Goal: Communication & Community: Answer question/provide support

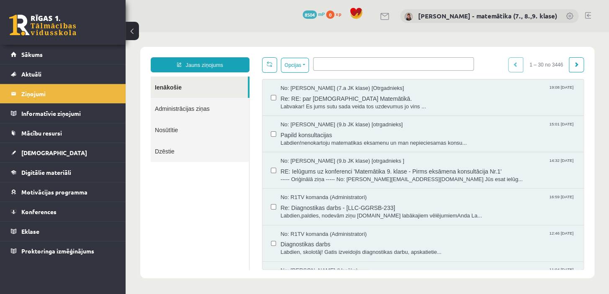
click at [54, 96] on legend "Ziņojumi 0" at bounding box center [68, 93] width 94 height 19
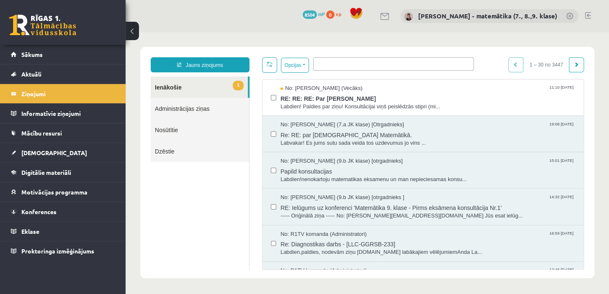
click at [291, 108] on span "Labdien! Paldies par ziņu! Konsultācijai viņš peislēdzās stipri (mi..." at bounding box center [427, 107] width 295 height 8
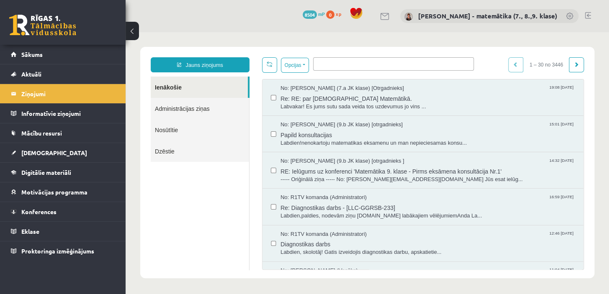
click at [53, 94] on legend "Ziņojumi 0" at bounding box center [68, 93] width 94 height 19
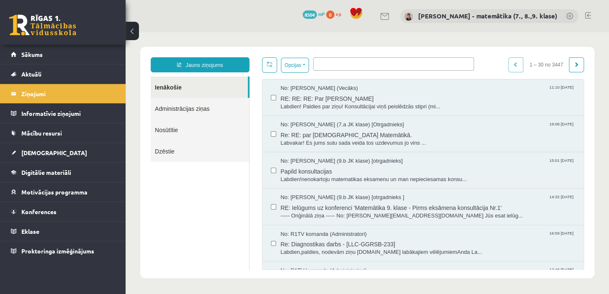
click at [317, 107] on span "Labdien! Paldies par ziņu! Konsultācijai viņš peislēdzās stipri (mi..." at bounding box center [427, 107] width 295 height 8
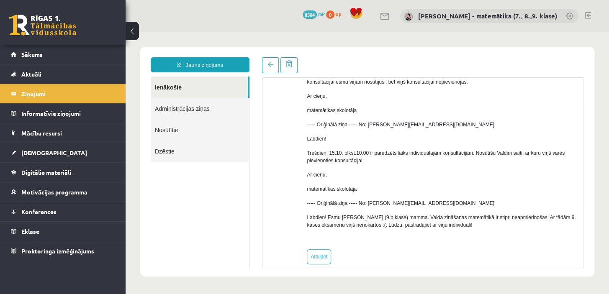
scroll to position [186, 0]
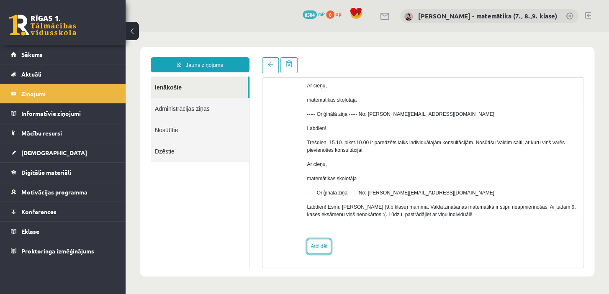
click at [321, 244] on link "Atbildēt" at bounding box center [319, 246] width 24 height 15
type input "**********"
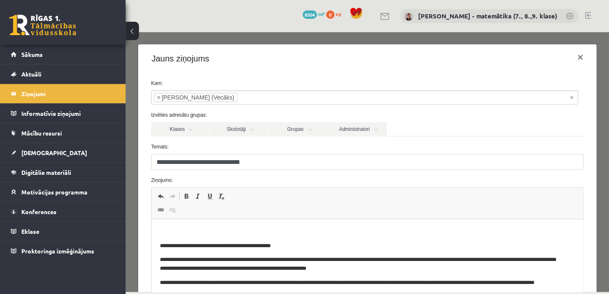
click at [46, 93] on legend "Ziņojumi 0" at bounding box center [68, 93] width 94 height 19
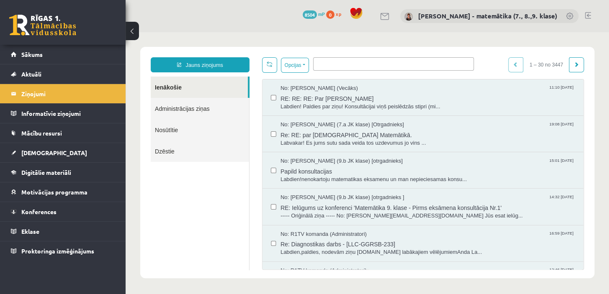
scroll to position [0, 0]
click at [203, 134] on link "Nosūtītie" at bounding box center [200, 129] width 98 height 21
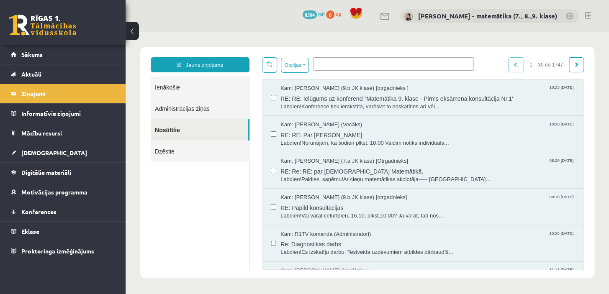
click at [167, 87] on link "Ienākošie" at bounding box center [200, 87] width 98 height 21
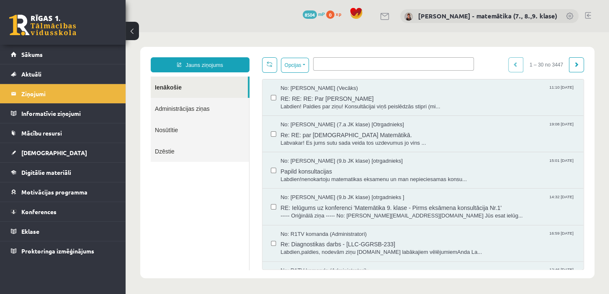
click at [292, 108] on span "Labdien! Paldies par ziņu! Konsultācijai viņš peislēdzās stipri (mi..." at bounding box center [427, 107] width 295 height 8
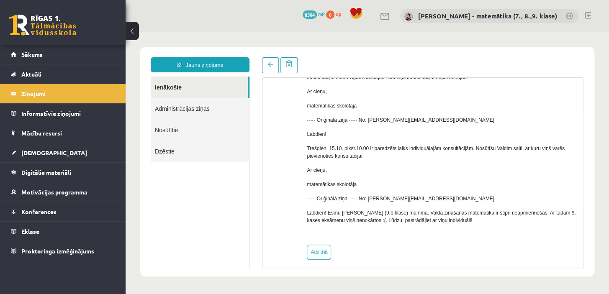
scroll to position [186, 0]
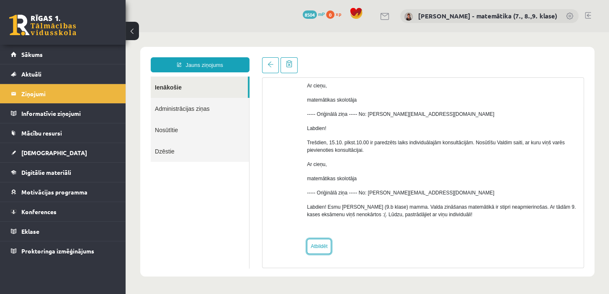
click at [313, 246] on link "Atbildēt" at bounding box center [319, 246] width 24 height 15
type input "**********"
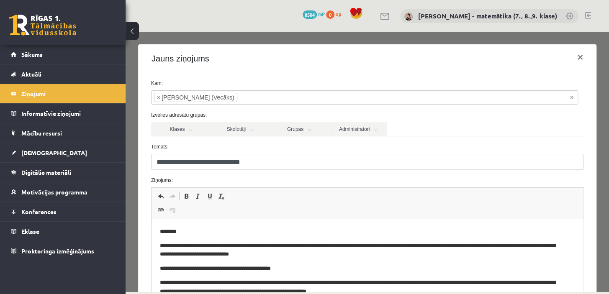
click at [194, 255] on p "**********" at bounding box center [361, 251] width 404 height 18
click at [287, 256] on p "**********" at bounding box center [361, 251] width 404 height 18
click at [312, 254] on p "**********" at bounding box center [361, 251] width 404 height 18
click at [348, 254] on p "**********" at bounding box center [361, 251] width 404 height 18
click at [394, 254] on p "**********" at bounding box center [361, 251] width 404 height 18
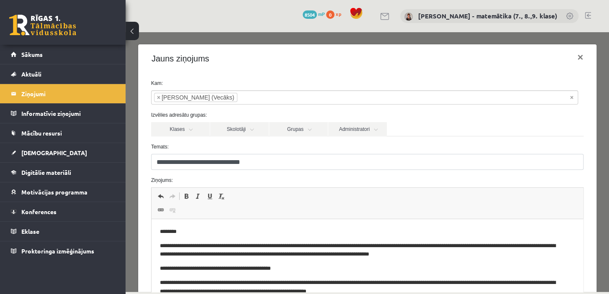
click at [439, 254] on p "**********" at bounding box center [361, 251] width 404 height 18
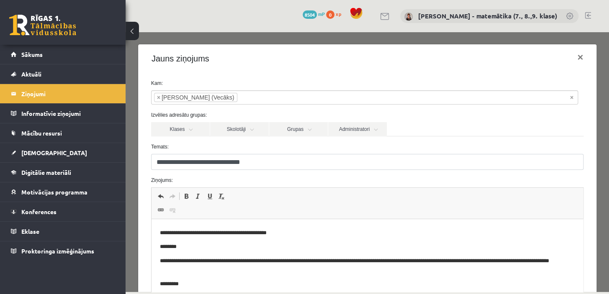
scroll to position [110, 0]
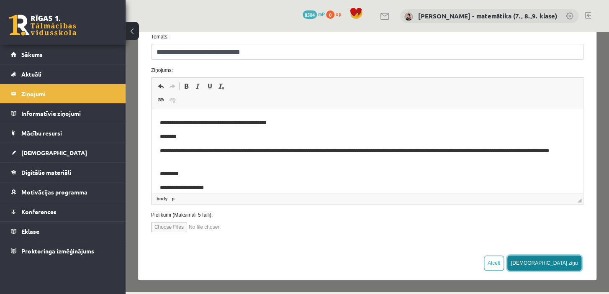
click at [563, 258] on button "[DEMOGRAPHIC_DATA] ziņu" at bounding box center [544, 263] width 74 height 15
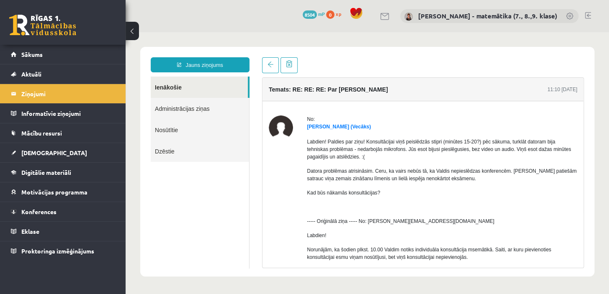
scroll to position [0, 0]
click at [38, 154] on span "[DEMOGRAPHIC_DATA]" at bounding box center [54, 153] width 66 height 8
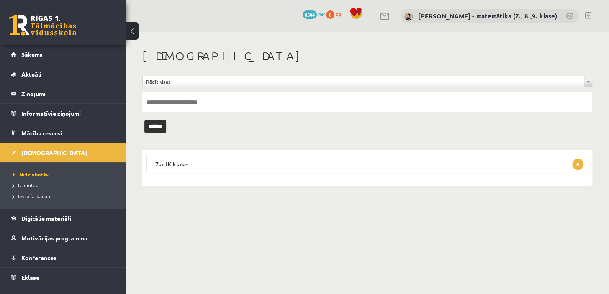
click at [39, 92] on legend "Ziņojumi 1" at bounding box center [68, 93] width 94 height 19
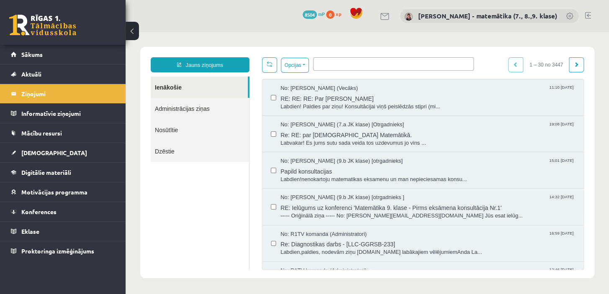
click at [41, 154] on span "[DEMOGRAPHIC_DATA]" at bounding box center [54, 153] width 66 height 8
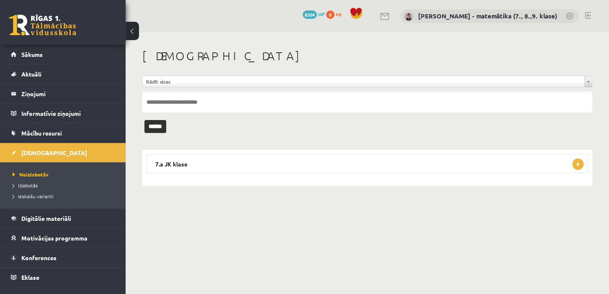
click at [40, 173] on span "Neizlabotās" at bounding box center [31, 174] width 36 height 7
click at [172, 164] on legend "7.a JK klase 4" at bounding box center [366, 163] width 441 height 19
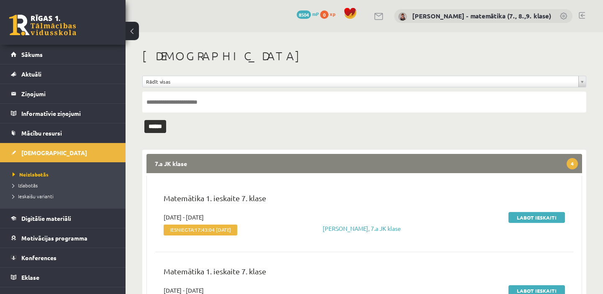
click at [533, 219] on link "Labot ieskaiti" at bounding box center [536, 217] width 56 height 11
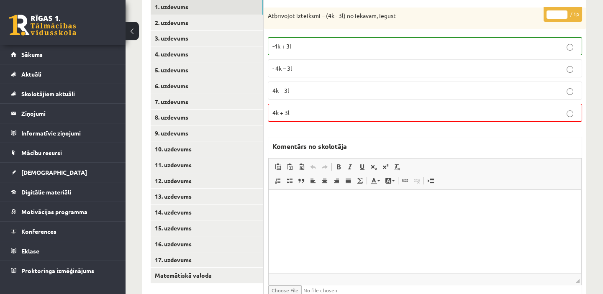
scroll to position [114, 0]
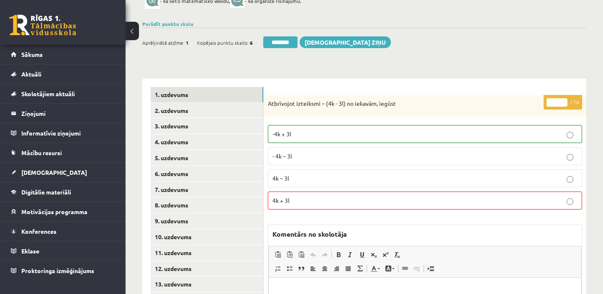
click at [200, 112] on link "2. uzdevums" at bounding box center [207, 110] width 113 height 15
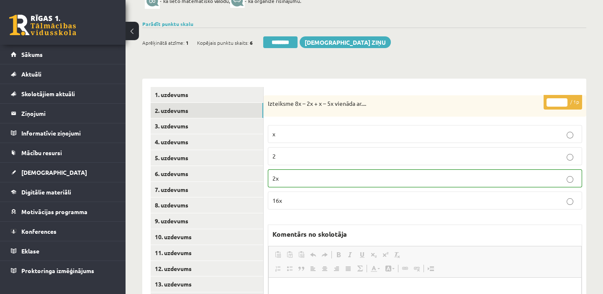
scroll to position [0, 0]
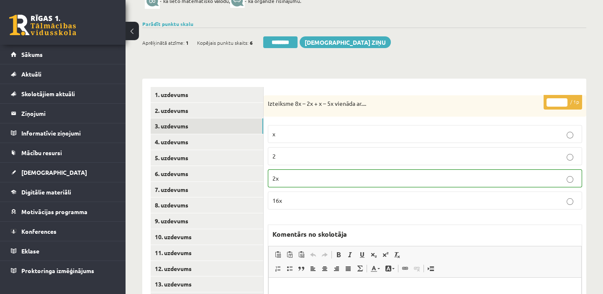
click at [157, 126] on link "3. uzdevums" at bounding box center [207, 125] width 113 height 15
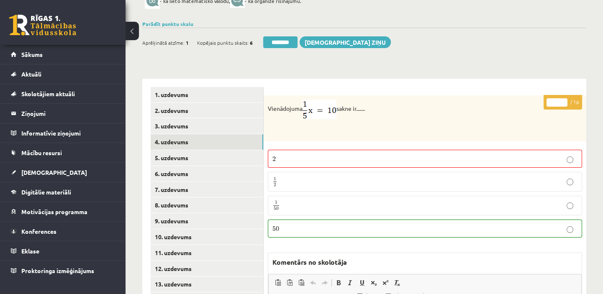
click at [161, 144] on link "4. uzdevums" at bounding box center [207, 141] width 113 height 15
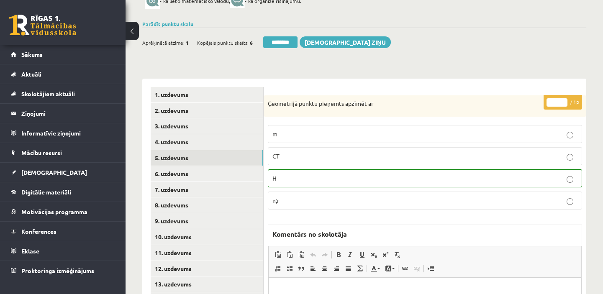
click at [161, 154] on link "5. uzdevums" at bounding box center [207, 157] width 113 height 15
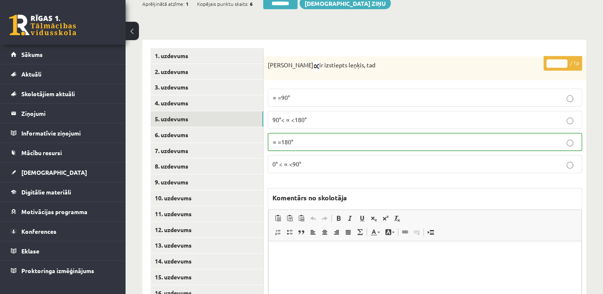
scroll to position [190, 0]
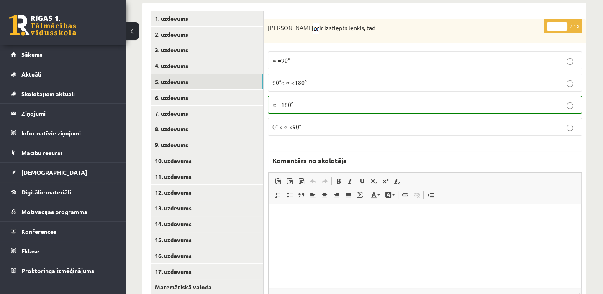
click at [213, 97] on link "6. uzdevums" at bounding box center [207, 97] width 113 height 15
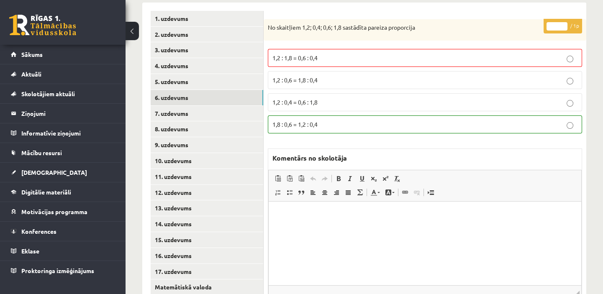
scroll to position [0, 0]
click at [182, 115] on link "7. uzdevums" at bounding box center [207, 113] width 113 height 15
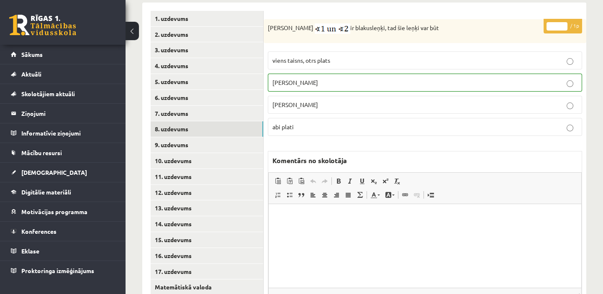
click at [179, 133] on link "8. uzdevums" at bounding box center [207, 128] width 113 height 15
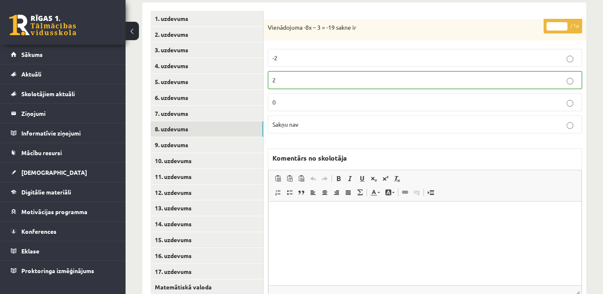
click at [176, 143] on link "9. uzdevums" at bounding box center [207, 144] width 113 height 15
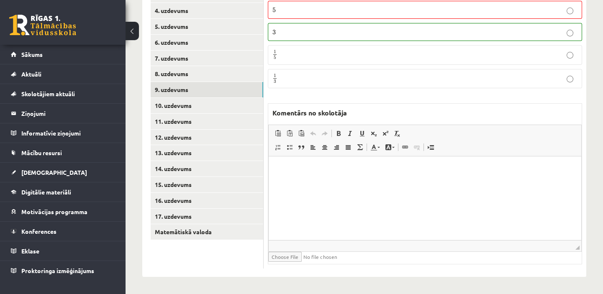
click at [182, 105] on link "10. uzdevums" at bounding box center [207, 105] width 113 height 15
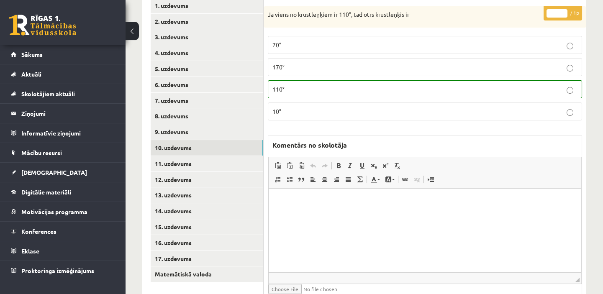
scroll to position [159, 0]
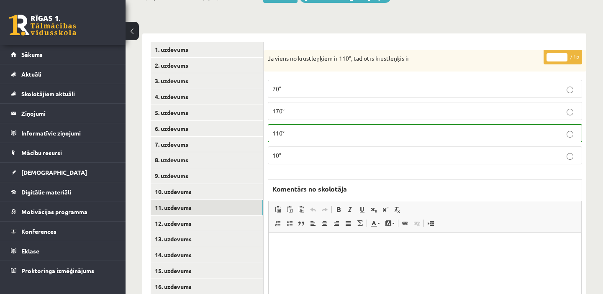
click at [177, 207] on link "11. uzdevums" at bounding box center [207, 207] width 113 height 15
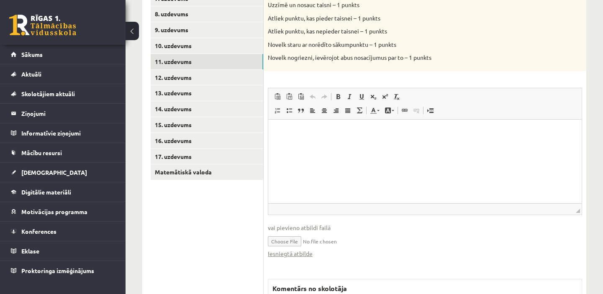
scroll to position [349, 0]
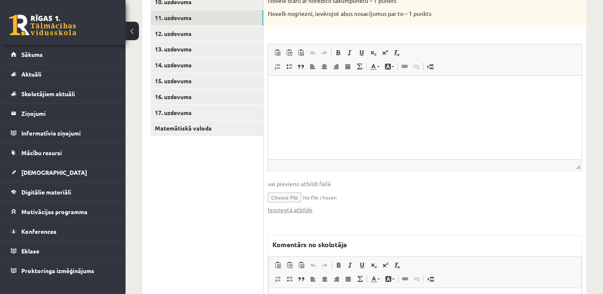
click at [289, 209] on link "Iesniegtā atbilde" at bounding box center [290, 209] width 45 height 9
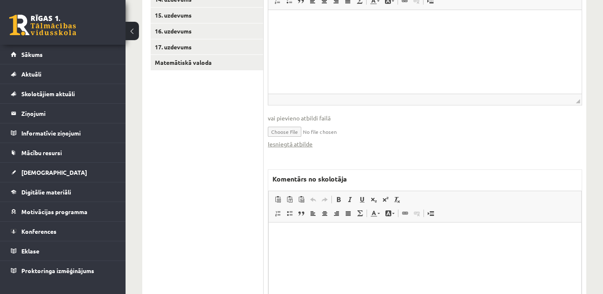
scroll to position [425, 0]
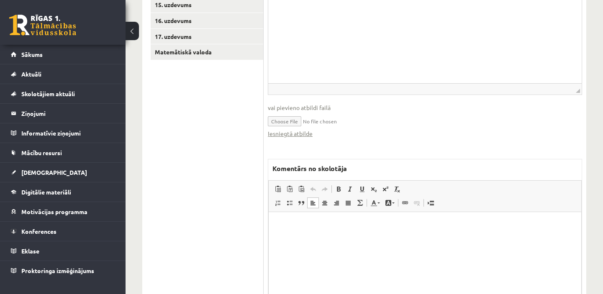
click at [293, 227] on p "Bagātinātā teksta redaktors, wiswyg-editor-47433845563180-1760519658-188" at bounding box center [425, 224] width 296 height 9
click at [386, 222] on p "**********" at bounding box center [425, 224] width 296 height 9
click at [436, 227] on p "**********" at bounding box center [425, 224] width 296 height 9
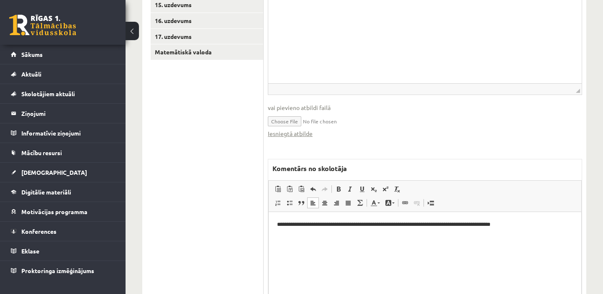
click at [356, 224] on p "**********" at bounding box center [425, 224] width 296 height 9
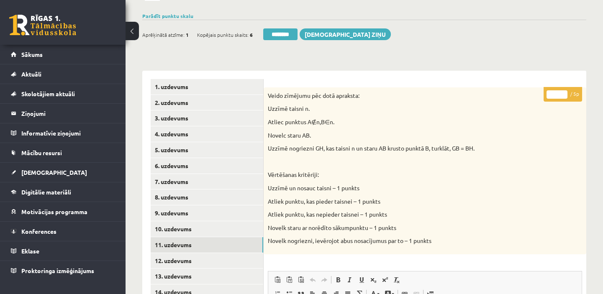
scroll to position [121, 0]
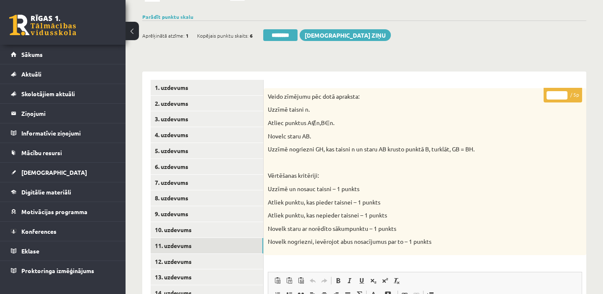
click at [564, 92] on input "*" at bounding box center [556, 95] width 21 height 8
type input "*"
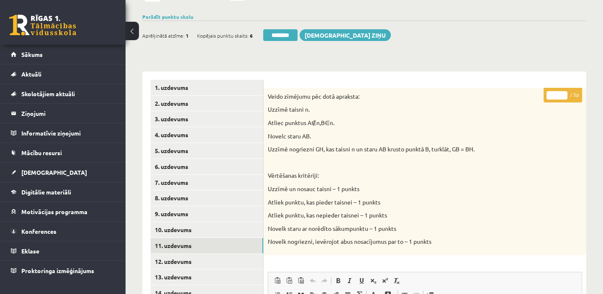
click at [564, 92] on input "*" at bounding box center [556, 95] width 21 height 8
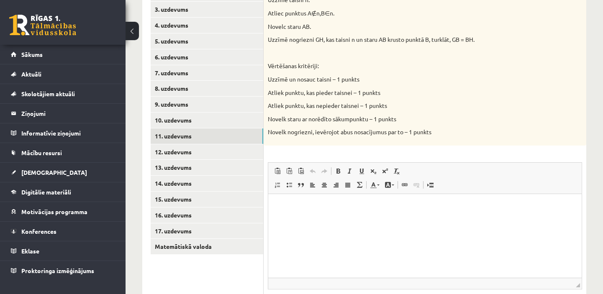
scroll to position [235, 0]
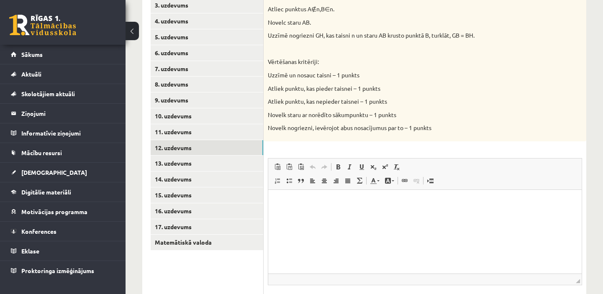
click at [200, 148] on link "12. uzdevums" at bounding box center [207, 147] width 113 height 15
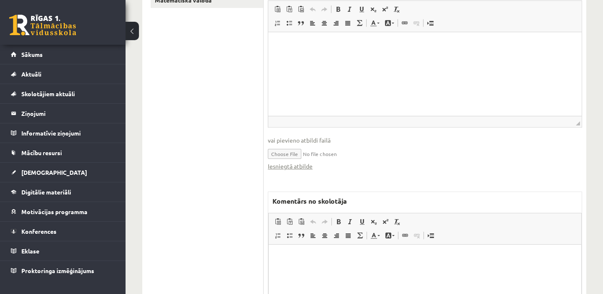
scroll to position [501, 0]
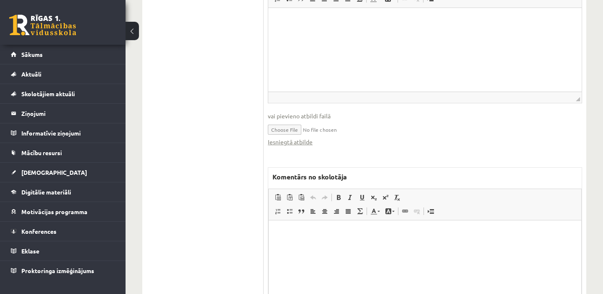
click at [297, 142] on link "Iesniegtā atbilde" at bounding box center [290, 142] width 45 height 9
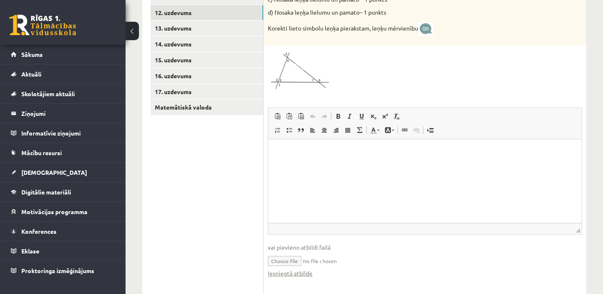
scroll to position [387, 0]
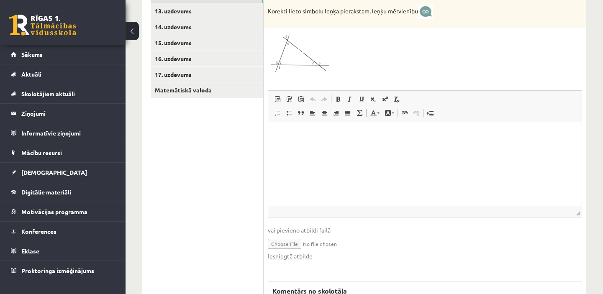
click at [308, 252] on link "Iesniegtā atbilde" at bounding box center [290, 256] width 45 height 9
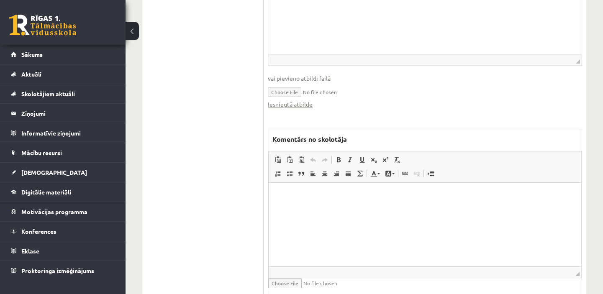
scroll to position [539, 0]
click at [283, 192] on p "Bagātinātā teksta redaktors, wiswyg-editor-47433868671800-1760519831-150" at bounding box center [425, 194] width 296 height 9
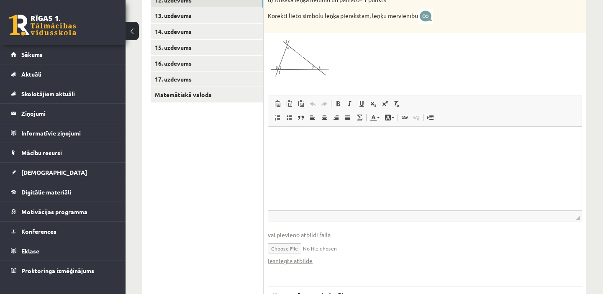
scroll to position [387, 0]
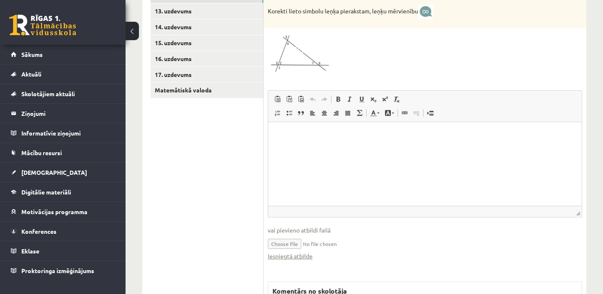
click at [285, 256] on link "Iesniegtā atbilde" at bounding box center [290, 256] width 45 height 9
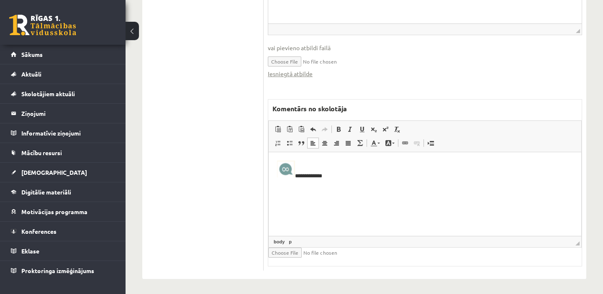
scroll to position [572, 0]
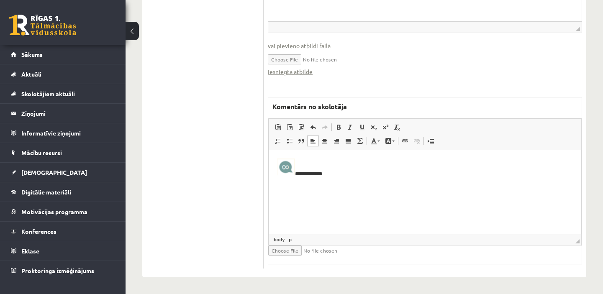
click at [283, 185] on html "**********" at bounding box center [425, 168] width 313 height 36
click at [359, 175] on p "**********" at bounding box center [425, 167] width 296 height 19
click at [277, 177] on body "**********" at bounding box center [425, 174] width 296 height 33
click at [335, 174] on p "**********" at bounding box center [425, 167] width 296 height 19
click at [276, 188] on html "**********" at bounding box center [425, 182] width 313 height 64
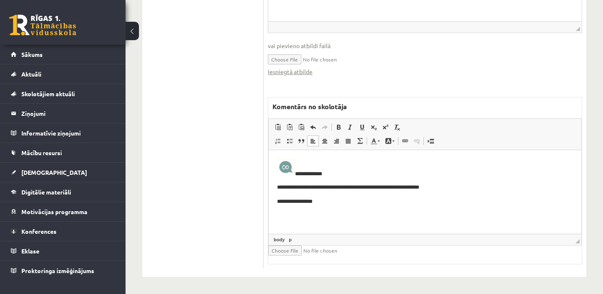
click at [295, 187] on p "**********" at bounding box center [425, 187] width 296 height 9
click at [317, 187] on p "**********" at bounding box center [425, 187] width 296 height 9
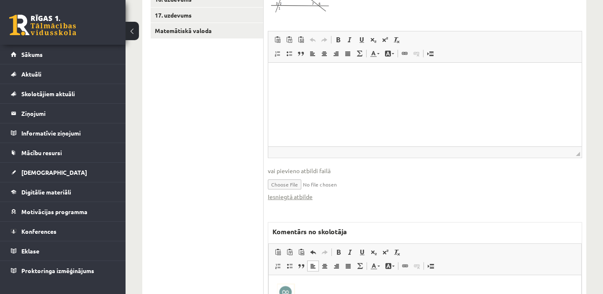
scroll to position [457, 0]
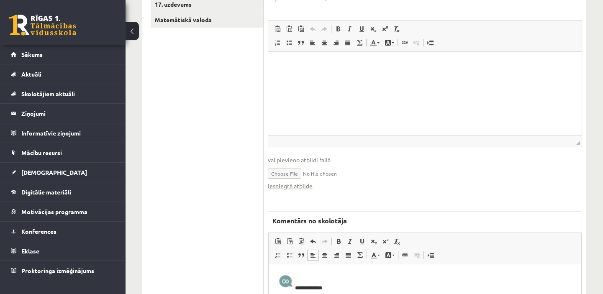
click at [290, 188] on link "Iesniegtā atbilde" at bounding box center [290, 186] width 45 height 9
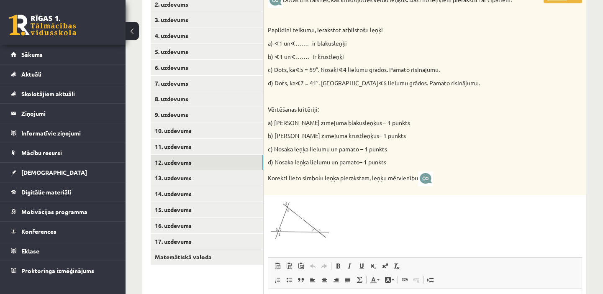
scroll to position [153, 0]
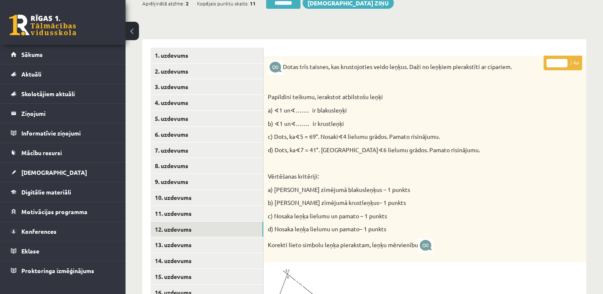
click at [562, 62] on input "*" at bounding box center [556, 63] width 21 height 8
type input "*"
click at [562, 62] on input "*" at bounding box center [556, 63] width 21 height 8
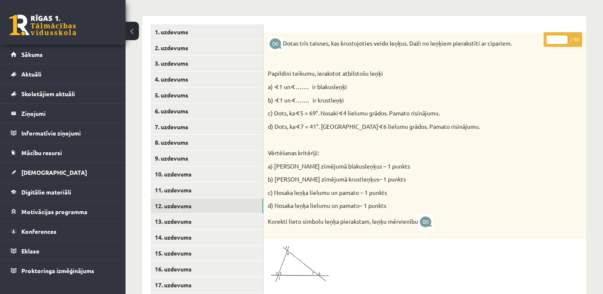
scroll to position [267, 0]
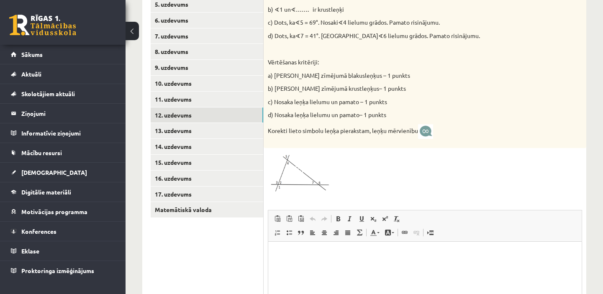
click at [211, 128] on link "13. uzdevums" at bounding box center [207, 130] width 113 height 15
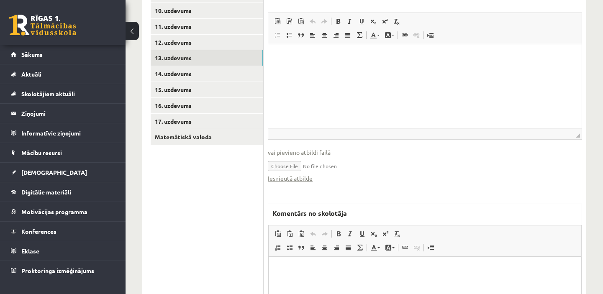
scroll to position [343, 0]
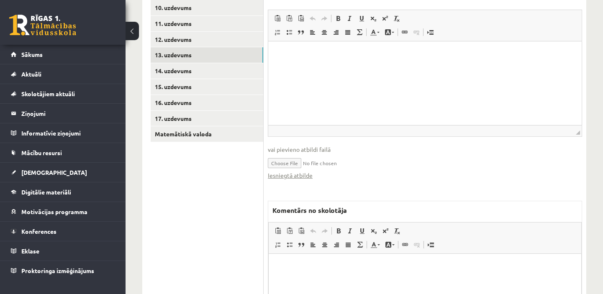
click at [298, 175] on link "Iesniegtā atbilde" at bounding box center [290, 175] width 45 height 9
click at [292, 177] on link "Iesniegtā atbilde" at bounding box center [290, 175] width 45 height 9
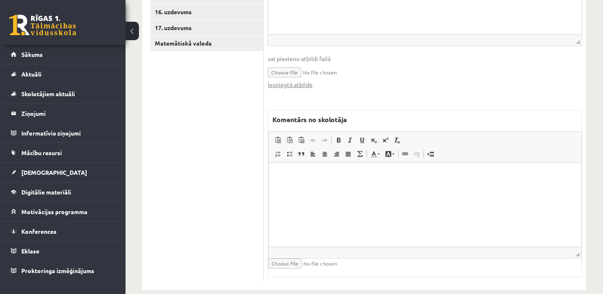
scroll to position [447, 0]
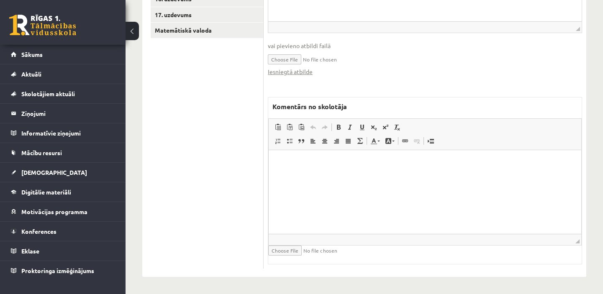
click at [300, 162] on p "Bagātinātā teksta redaktors, wiswyg-editor-47433801794920-1760520068-658" at bounding box center [425, 163] width 296 height 9
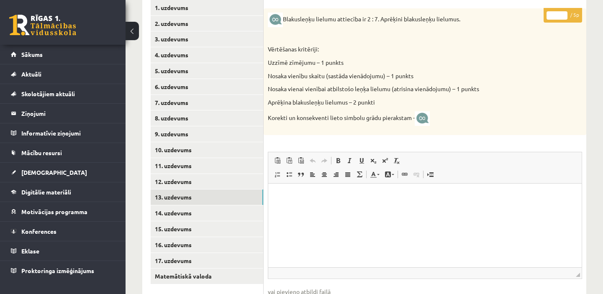
scroll to position [180, 0]
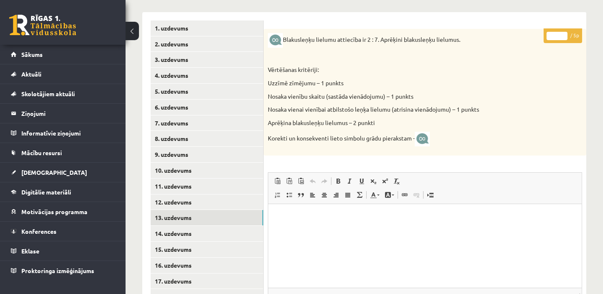
click at [564, 33] on input "*" at bounding box center [556, 36] width 21 height 8
type input "*"
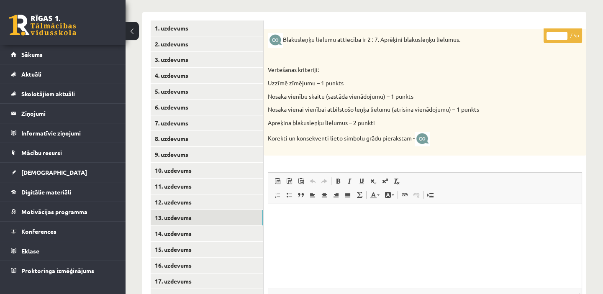
click at [564, 33] on input "*" at bounding box center [556, 36] width 21 height 8
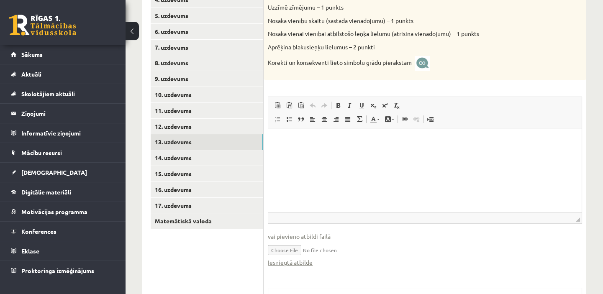
scroll to position [257, 0]
click at [184, 156] on link "14. uzdevums" at bounding box center [207, 157] width 113 height 15
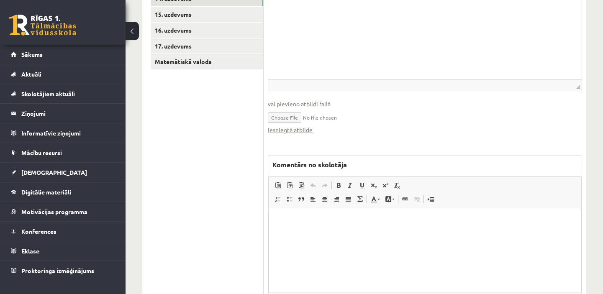
scroll to position [447, 0]
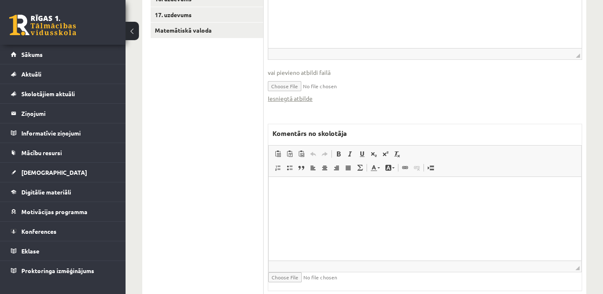
click at [290, 96] on link "Iesniegtā atbilde" at bounding box center [290, 98] width 45 height 9
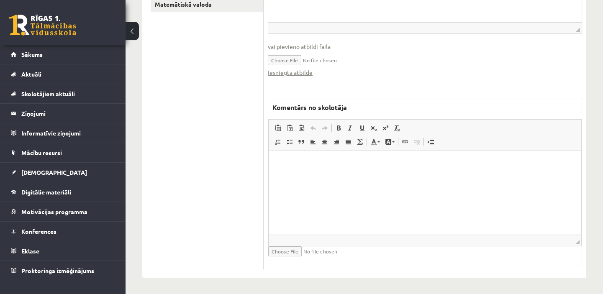
scroll to position [473, 0]
click at [291, 159] on p "Bagātinātā teksta redaktors, wiswyg-editor-47433776722300-1760520166-569" at bounding box center [425, 163] width 296 height 9
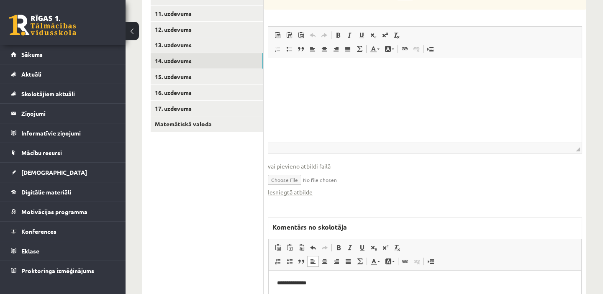
scroll to position [321, 0]
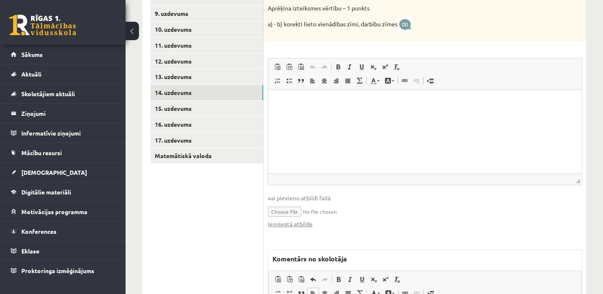
click at [305, 223] on link "Iesniegtā atbilde" at bounding box center [290, 224] width 45 height 9
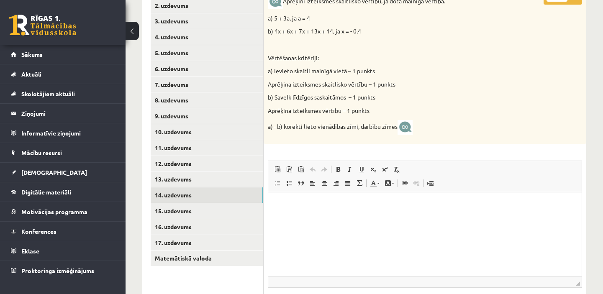
scroll to position [207, 0]
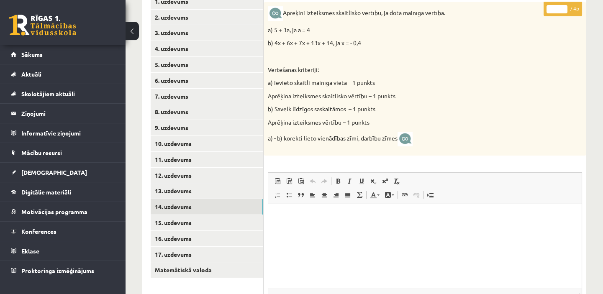
click at [564, 7] on input "*" at bounding box center [556, 9] width 21 height 8
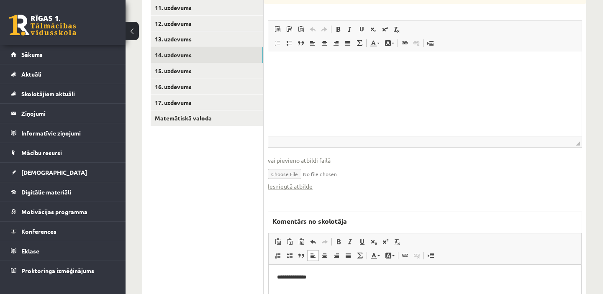
scroll to position [359, 0]
click at [310, 187] on link "Iesniegtā atbilde" at bounding box center [290, 186] width 45 height 9
click at [310, 185] on link "Iesniegtā atbilde" at bounding box center [290, 186] width 45 height 9
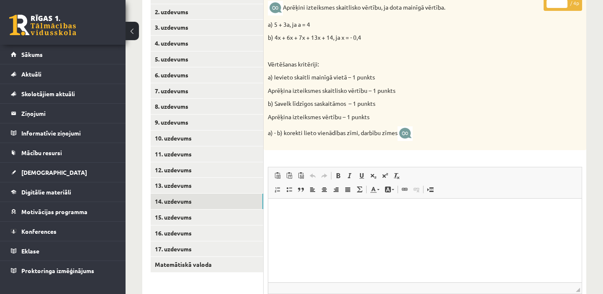
scroll to position [321, 0]
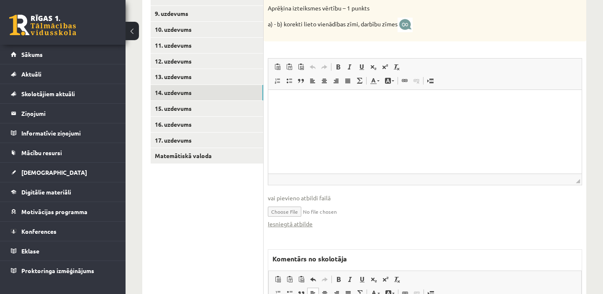
click at [301, 222] on link "Iesniegtā atbilde" at bounding box center [290, 224] width 45 height 9
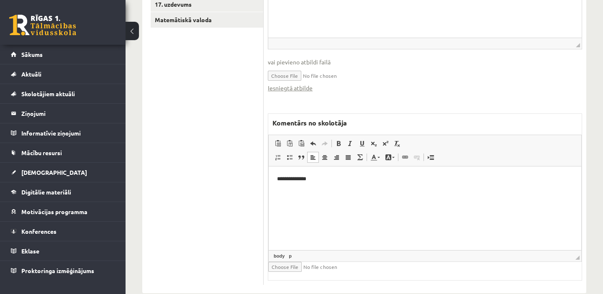
scroll to position [473, 0]
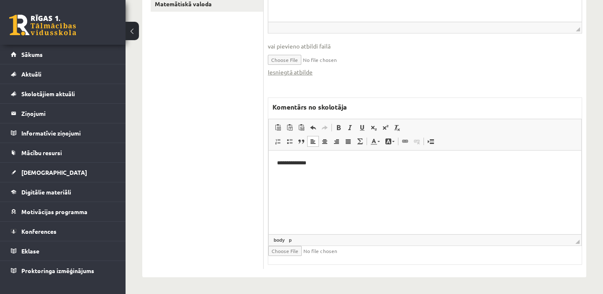
click at [283, 162] on p "**********" at bounding box center [425, 163] width 296 height 9
click at [320, 165] on p "**********" at bounding box center [425, 163] width 296 height 9
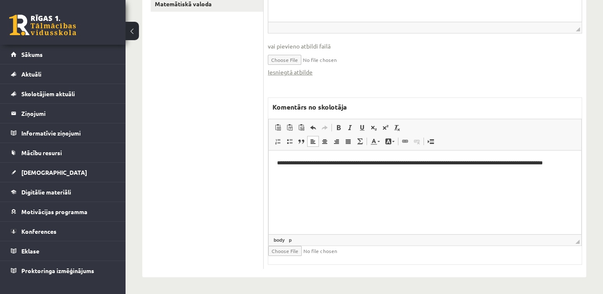
click at [359, 163] on p "**********" at bounding box center [425, 163] width 296 height 9
click at [360, 162] on p "**********" at bounding box center [425, 163] width 296 height 9
click at [568, 163] on p "**********" at bounding box center [425, 163] width 296 height 9
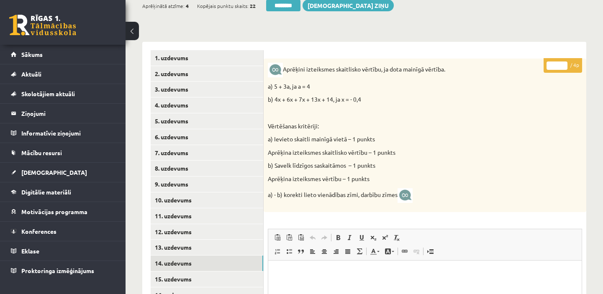
scroll to position [131, 0]
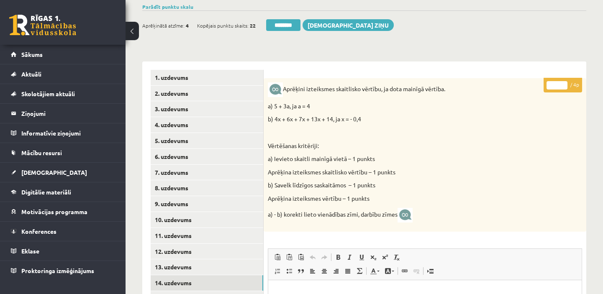
type input "*"
click at [564, 82] on input "*" at bounding box center [556, 85] width 21 height 8
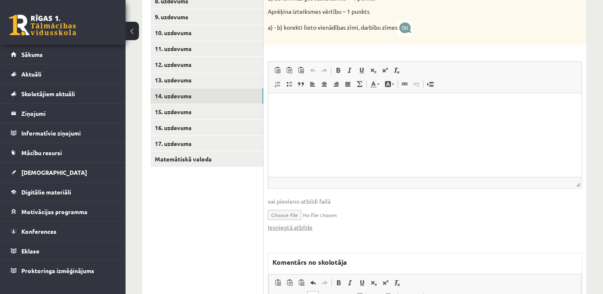
scroll to position [321, 0]
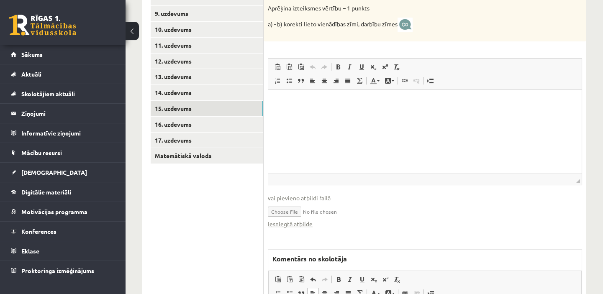
click at [177, 104] on link "15. uzdevums" at bounding box center [207, 108] width 113 height 15
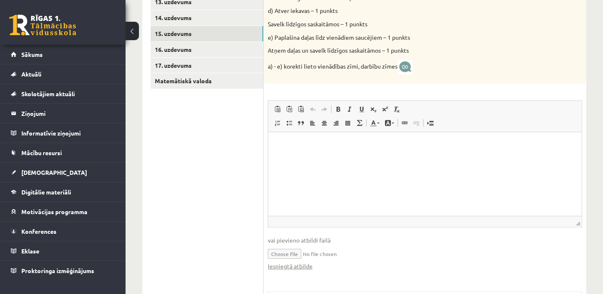
scroll to position [398, 0]
click at [300, 264] on link "Iesniegtā atbilde" at bounding box center [290, 265] width 45 height 9
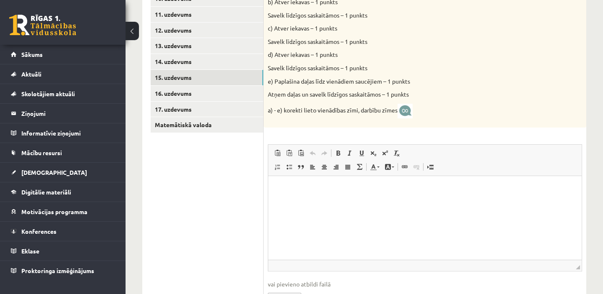
scroll to position [283, 0]
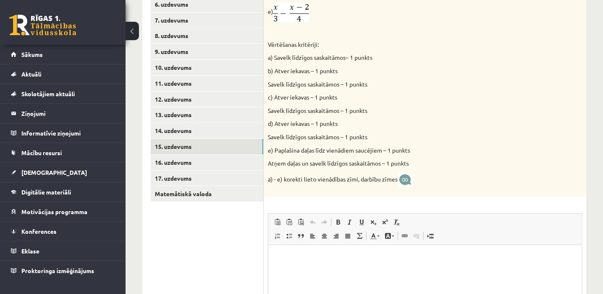
click at [28, 172] on span "[DEMOGRAPHIC_DATA]" at bounding box center [54, 173] width 66 height 8
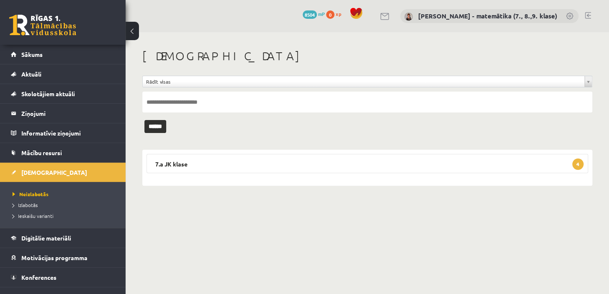
click at [46, 115] on legend "Ziņojumi 1" at bounding box center [68, 113] width 94 height 19
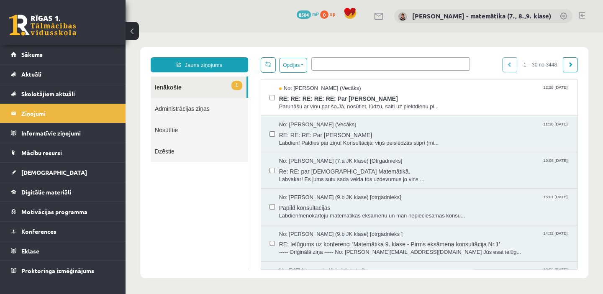
click at [296, 104] on span "Parunāšu ar viņu par šo.Jā, nosūtiet, lūdzu, saiti uz piektdienu pl..." at bounding box center [424, 107] width 290 height 8
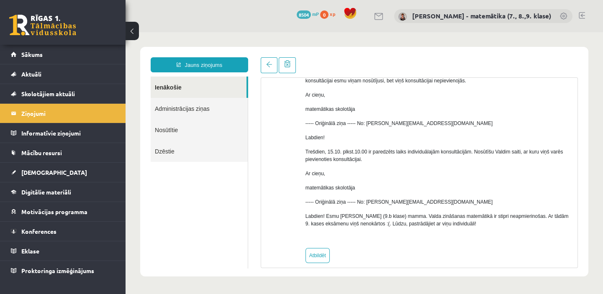
scroll to position [372, 0]
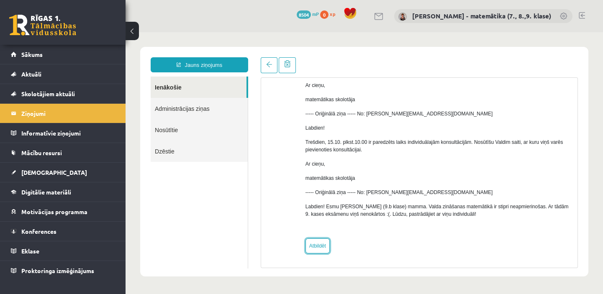
click at [323, 247] on link "Atbildēt" at bounding box center [317, 246] width 24 height 15
type input "**********"
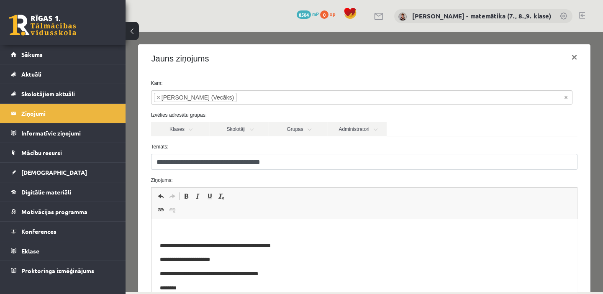
click at [195, 219] on iframe at bounding box center [364, 261] width 426 height 84
click at [185, 228] on p "Bagātinātā teksta redaktors, wiswyg-editor-47433981024500-1760520632-971" at bounding box center [363, 232] width 409 height 9
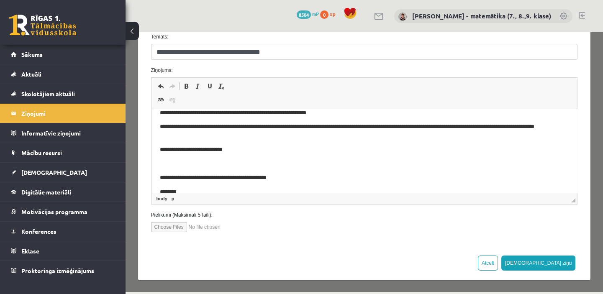
scroll to position [0, 0]
click at [552, 265] on button "[DEMOGRAPHIC_DATA] ziņu" at bounding box center [538, 263] width 74 height 15
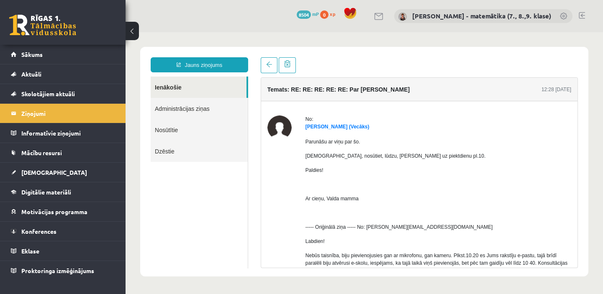
click at [34, 71] on span "Aktuāli" at bounding box center [31, 74] width 20 height 8
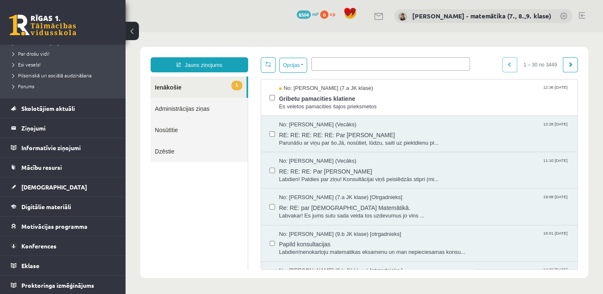
click at [50, 127] on legend "Ziņojumi 1" at bounding box center [68, 127] width 94 height 19
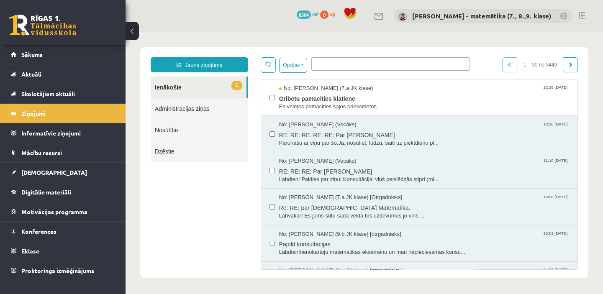
click at [298, 101] on span "Gribetu pamacities klatiene" at bounding box center [424, 97] width 290 height 10
